Goal: Task Accomplishment & Management: Manage account settings

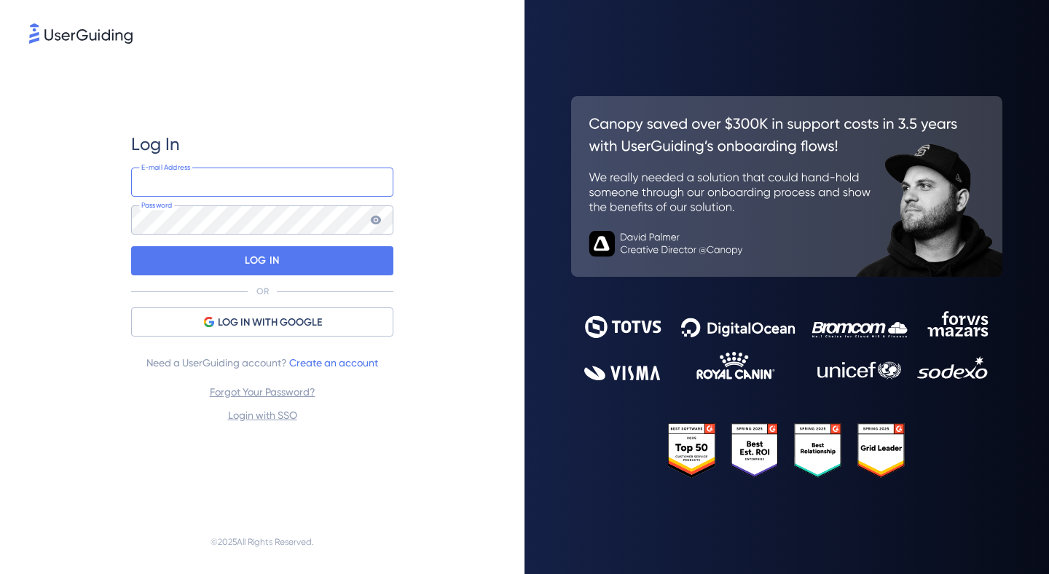
click at [269, 181] on input "email" at bounding box center [262, 181] width 262 height 29
type input "[EMAIL_ADDRESS][DOMAIN_NAME]"
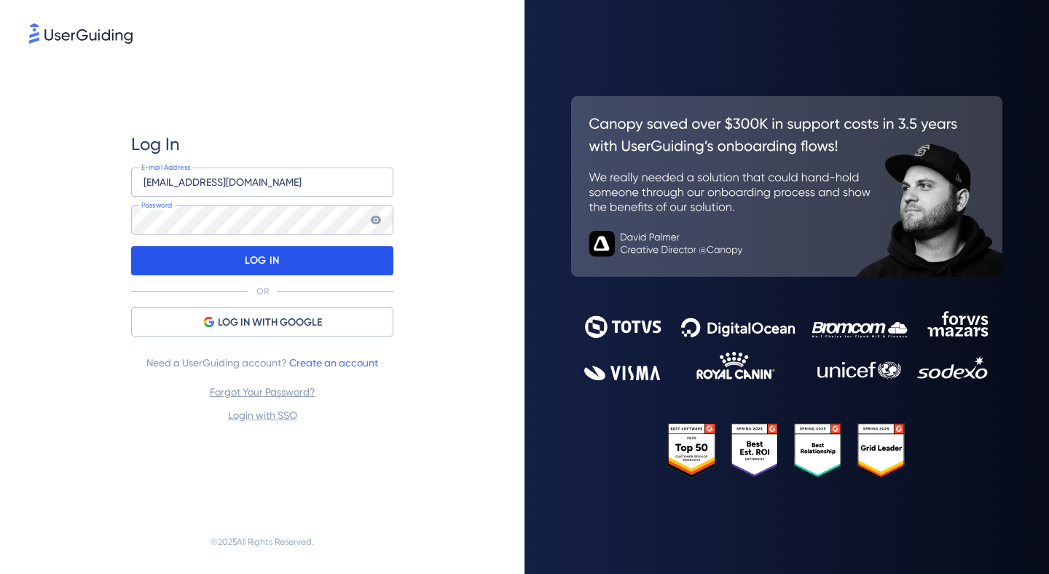
click at [247, 253] on p "LOG IN" at bounding box center [262, 260] width 34 height 23
click at [208, 258] on div "LOG IN" at bounding box center [262, 260] width 262 height 29
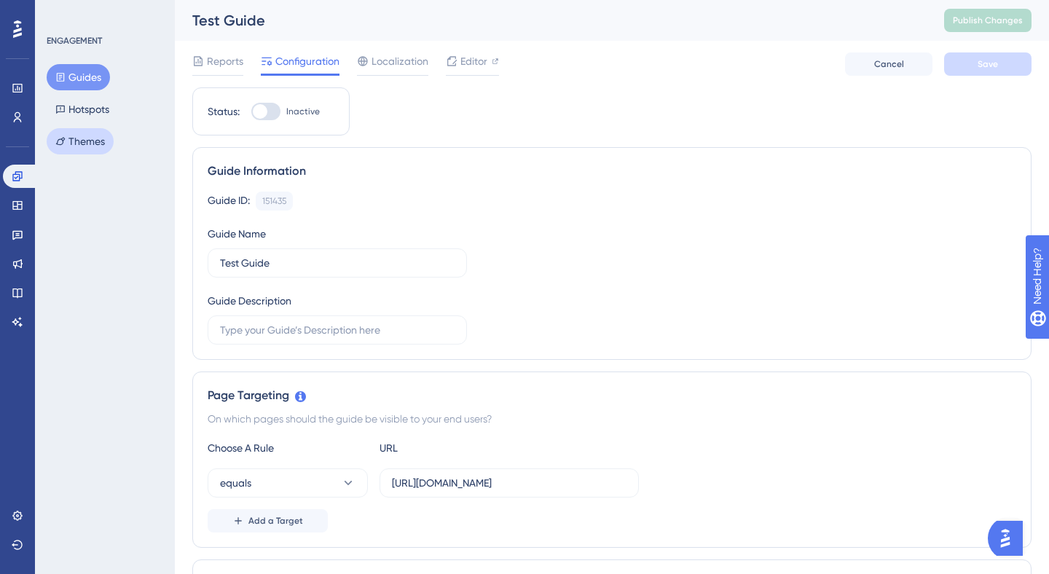
click at [94, 135] on button "Themes" at bounding box center [80, 141] width 67 height 26
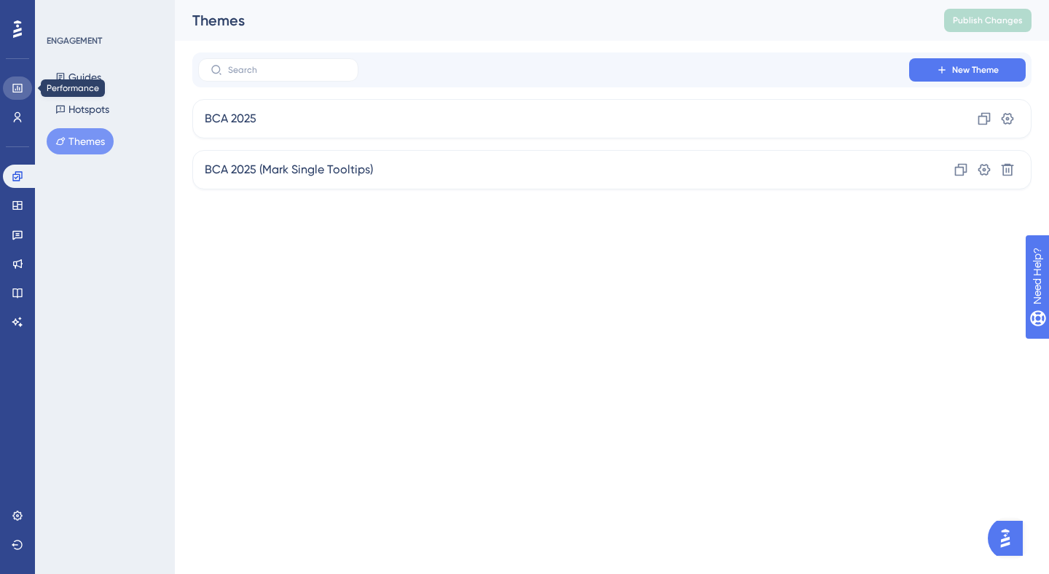
click at [10, 87] on link at bounding box center [17, 87] width 29 height 23
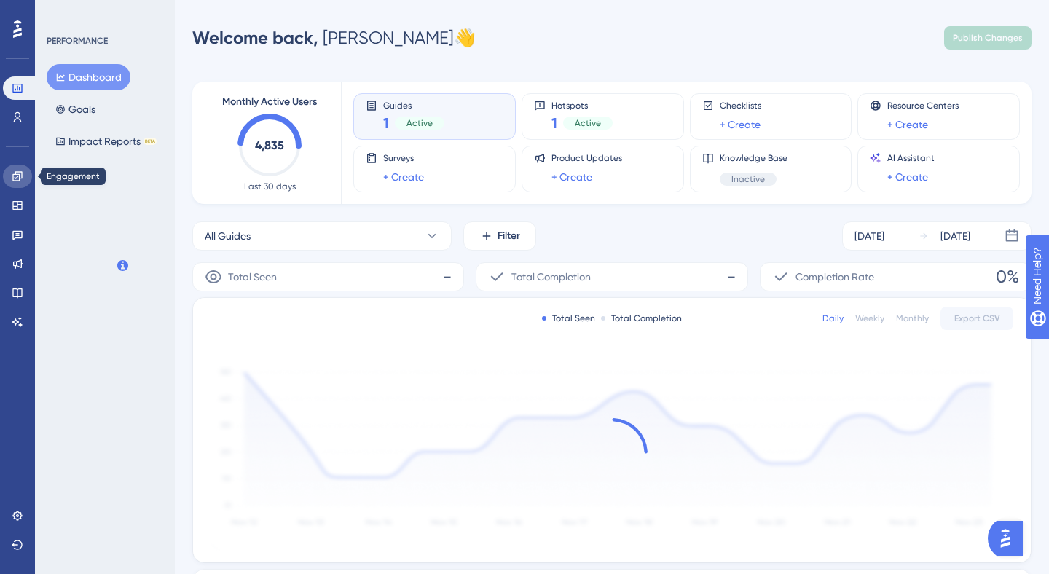
click at [12, 173] on icon at bounding box center [18, 176] width 12 height 12
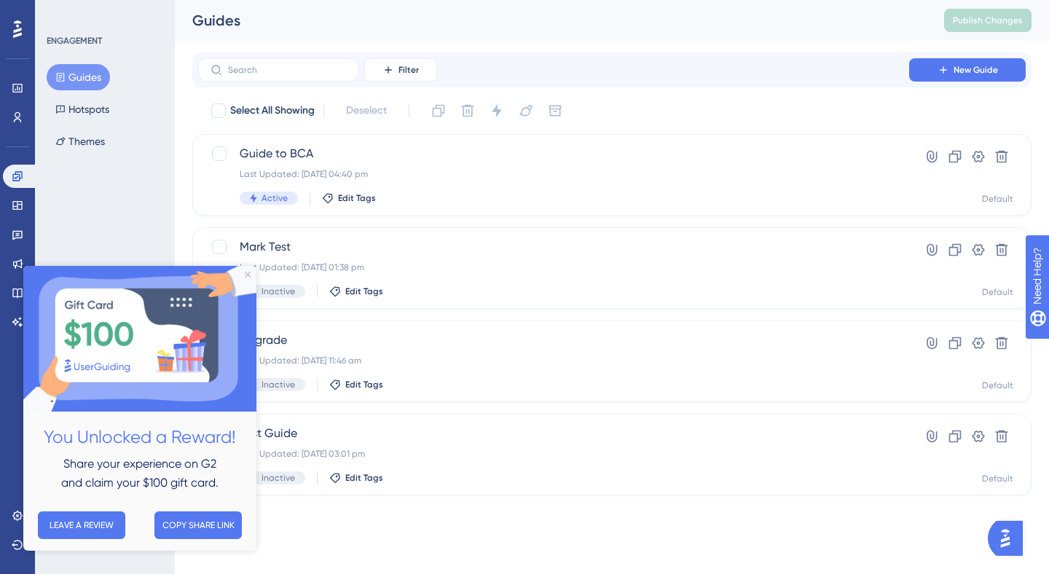
click at [248, 270] on img at bounding box center [139, 339] width 233 height 146
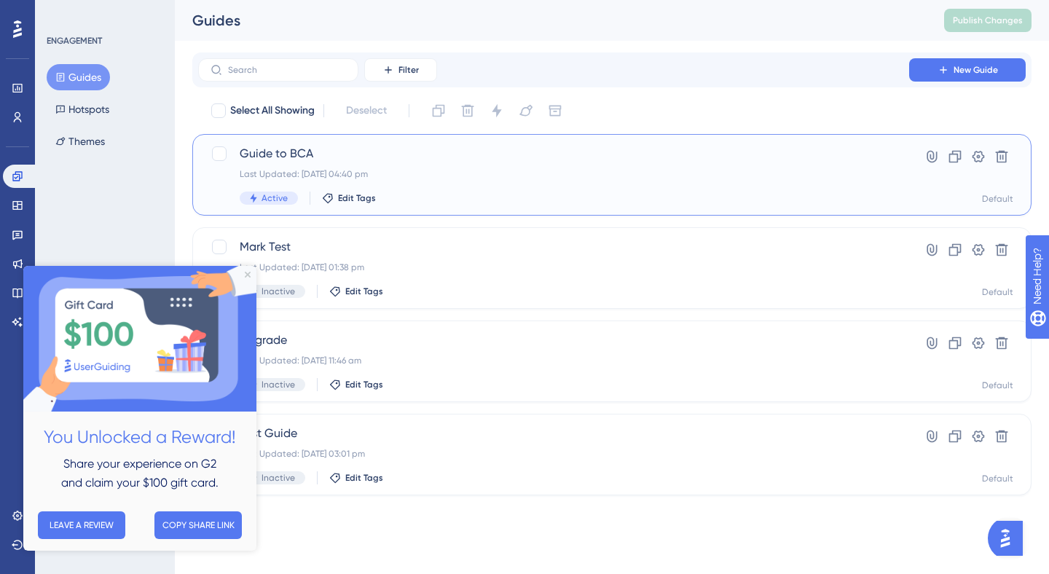
click at [552, 162] on span "Guide to BCA" at bounding box center [554, 153] width 628 height 17
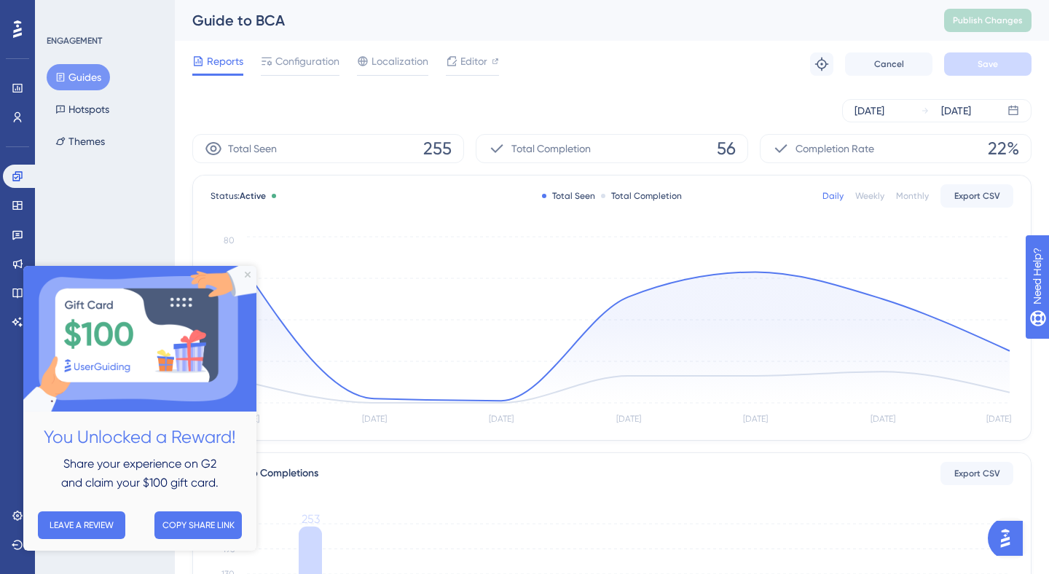
click at [241, 273] on img at bounding box center [139, 339] width 233 height 146
click at [248, 275] on icon "Close Preview" at bounding box center [248, 275] width 6 height 6
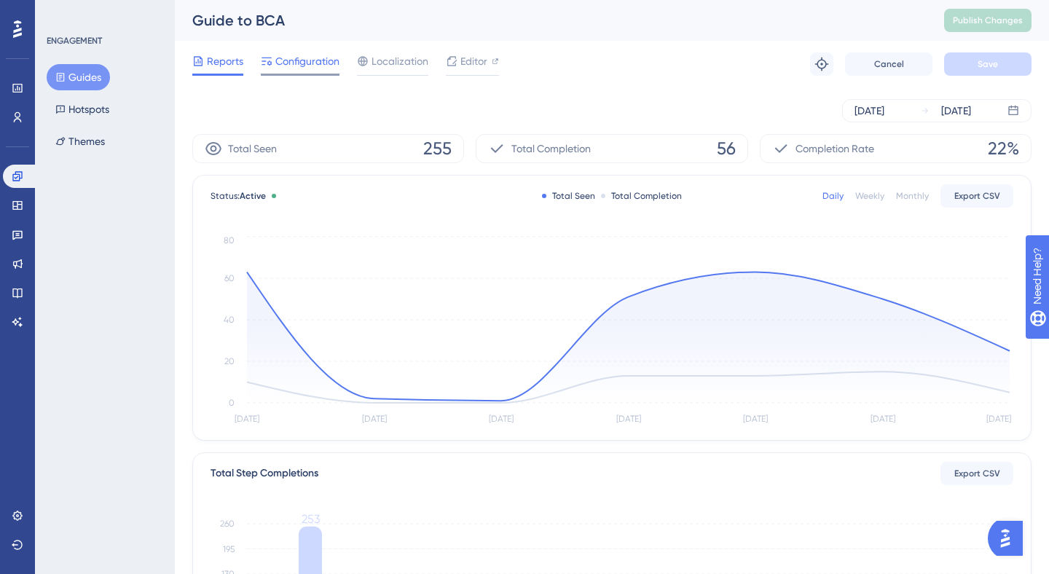
click at [304, 58] on span "Configuration" at bounding box center [307, 60] width 64 height 17
click at [466, 66] on span "Editor" at bounding box center [473, 60] width 27 height 17
